Goal: Information Seeking & Learning: Learn about a topic

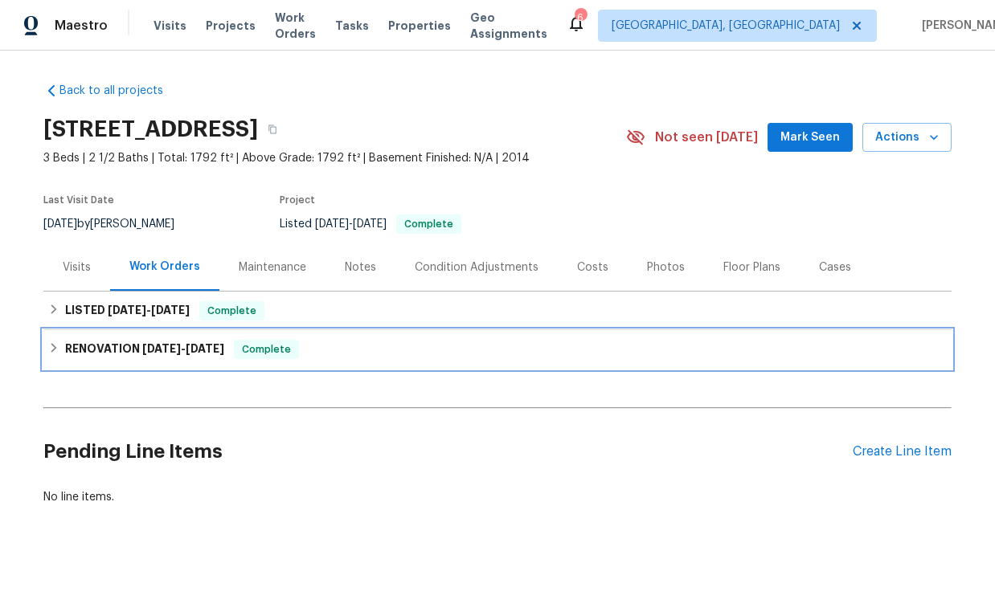
click at [142, 342] on h6 "RENOVATION [DATE] - [DATE]" at bounding box center [144, 349] width 159 height 19
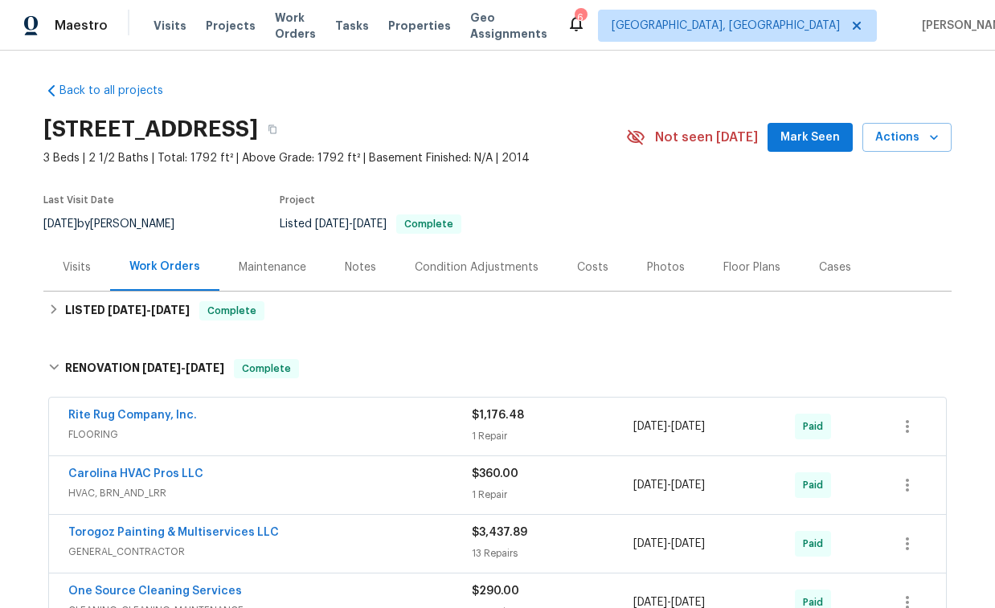
click at [77, 276] on div "Visits" at bounding box center [76, 266] width 67 height 47
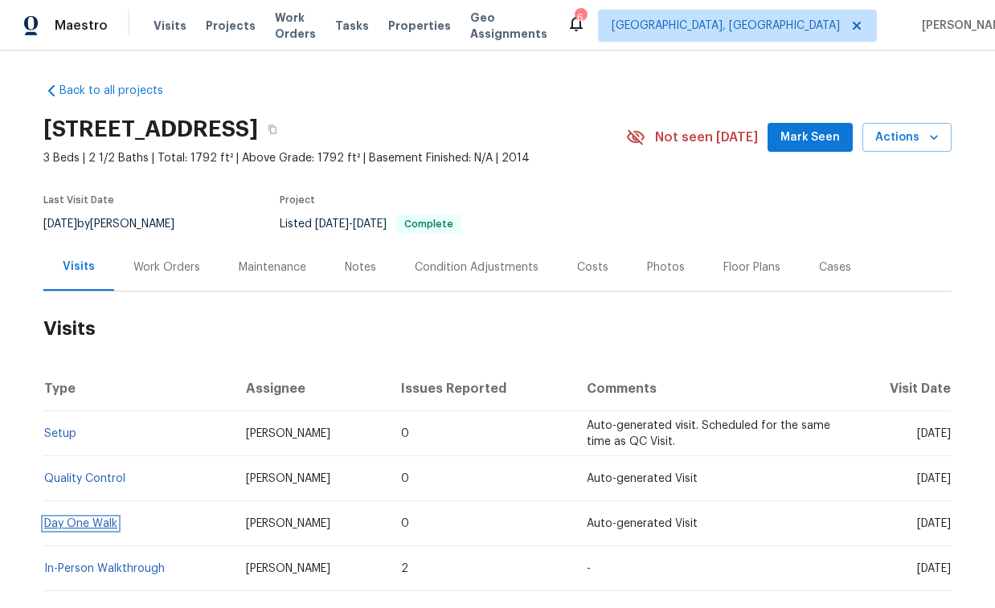
click at [101, 520] on link "Day One Walk" at bounding box center [80, 523] width 73 height 11
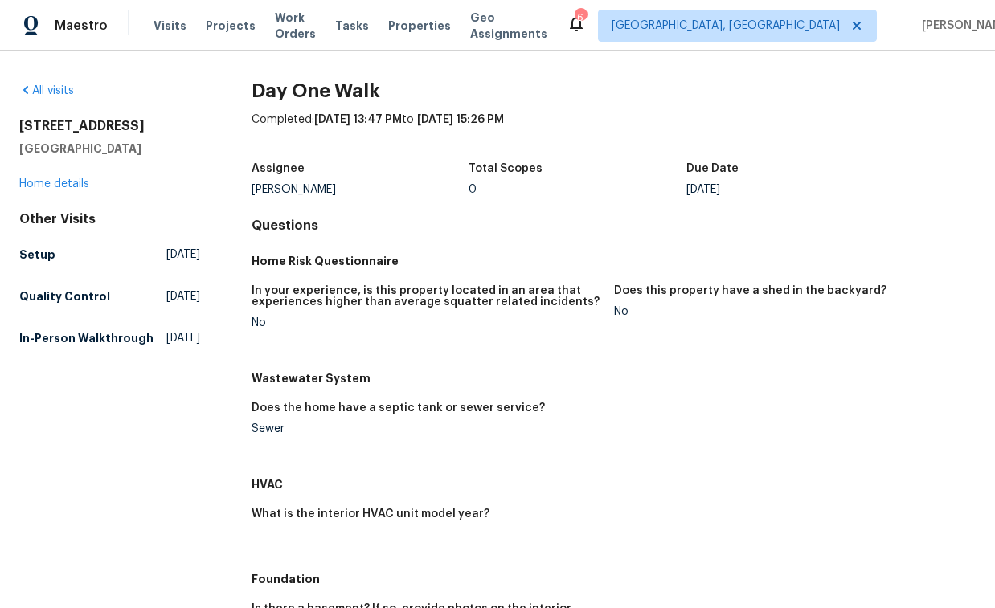
click at [68, 193] on div "All visits [STREET_ADDRESS] Home details Other Visits Setup [DATE] Quality Cont…" at bounding box center [109, 218] width 181 height 270
click at [63, 187] on link "Home details" at bounding box center [54, 183] width 70 height 11
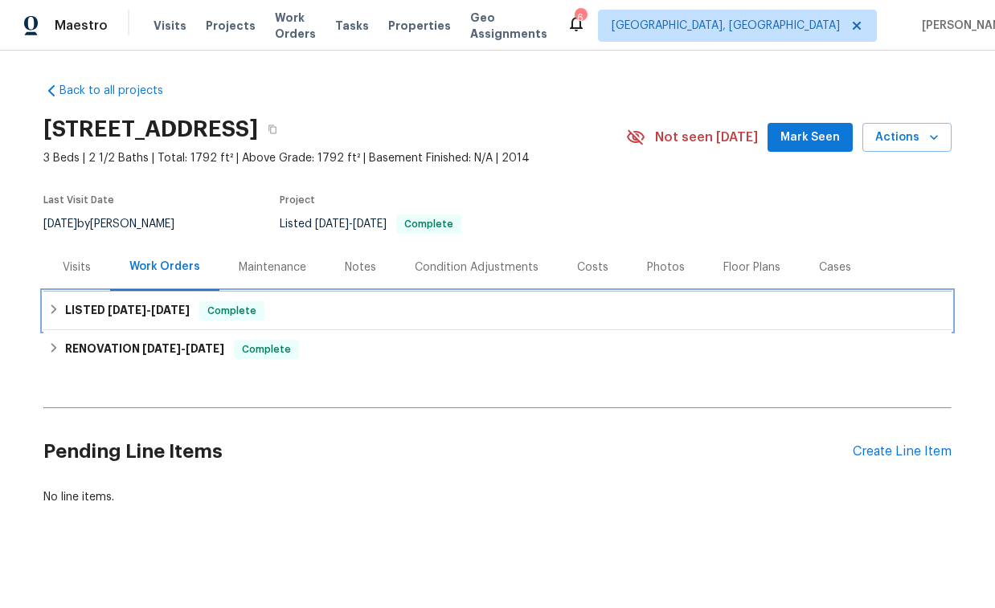
click at [137, 305] on span "[DATE]" at bounding box center [127, 310] width 39 height 11
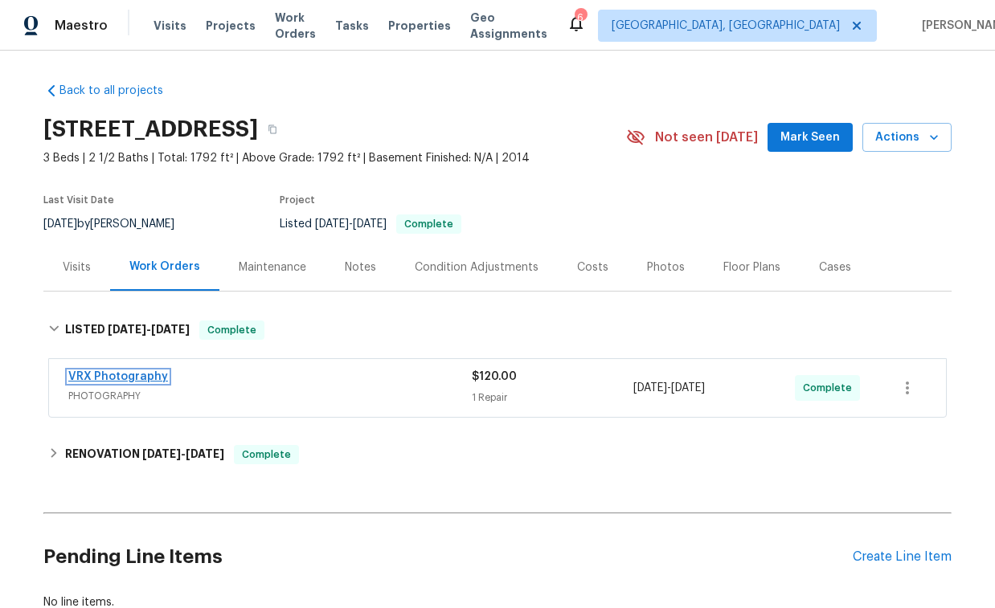
click at [129, 375] on link "VRX Photography" at bounding box center [118, 376] width 100 height 11
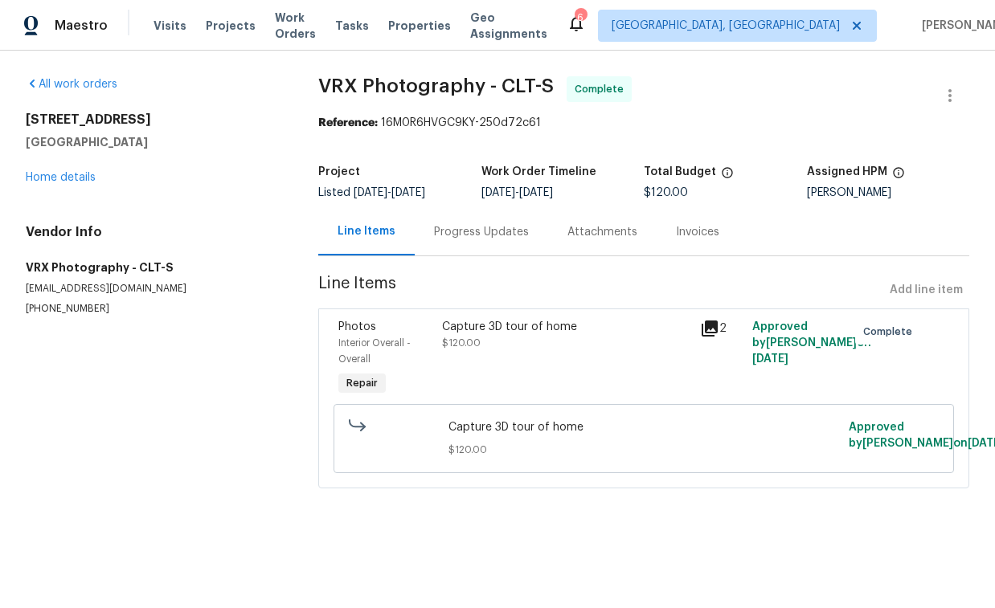
click at [707, 325] on icon at bounding box center [710, 329] width 16 height 16
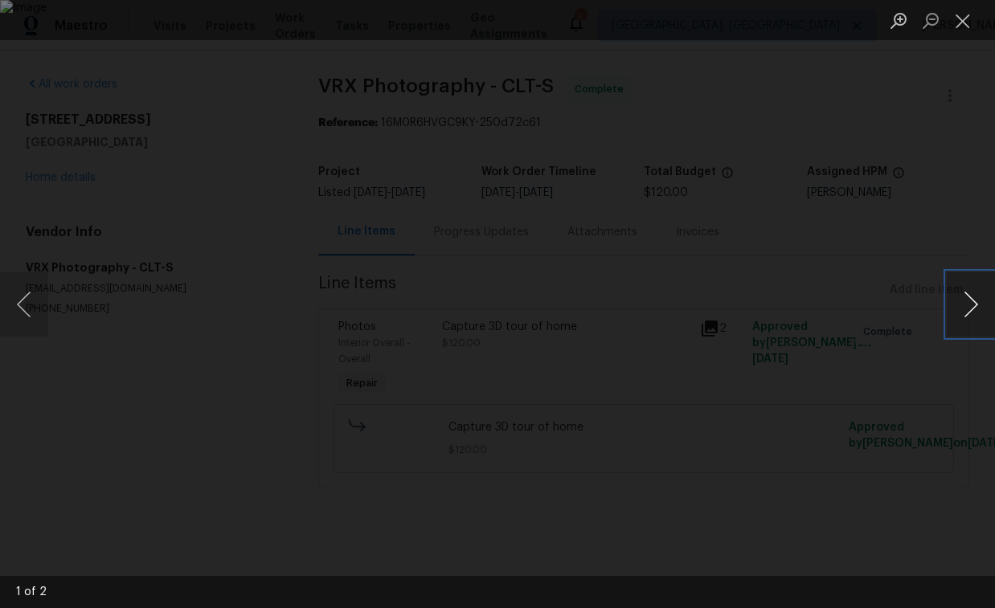
click at [970, 317] on button "Next image" at bounding box center [971, 304] width 48 height 64
click at [842, 362] on div "Lightbox" at bounding box center [497, 304] width 995 height 608
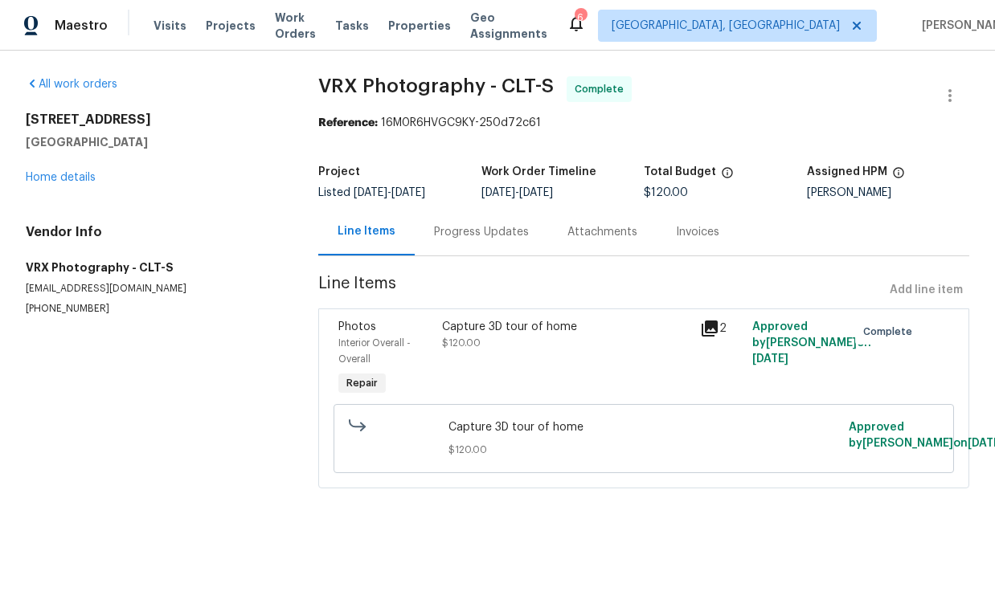
click at [52, 170] on div "[STREET_ADDRESS] Home details" at bounding box center [153, 149] width 254 height 74
